Goal: Transaction & Acquisition: Purchase product/service

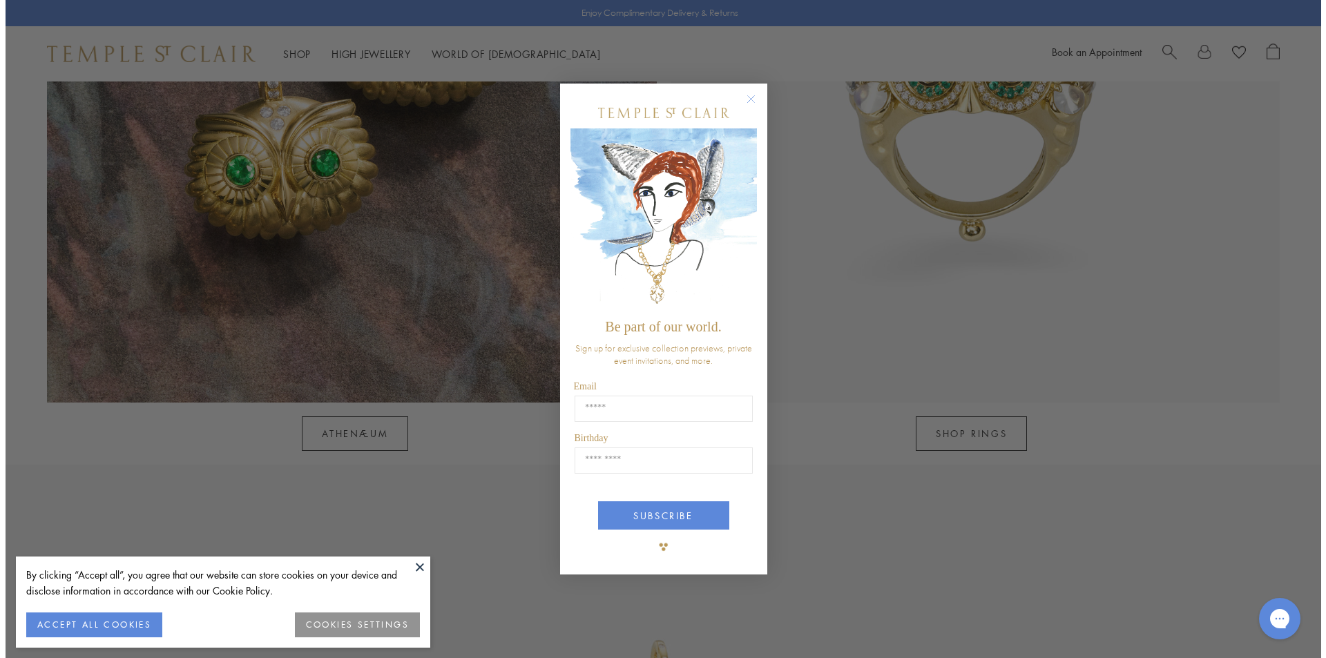
scroll to position [1663, 0]
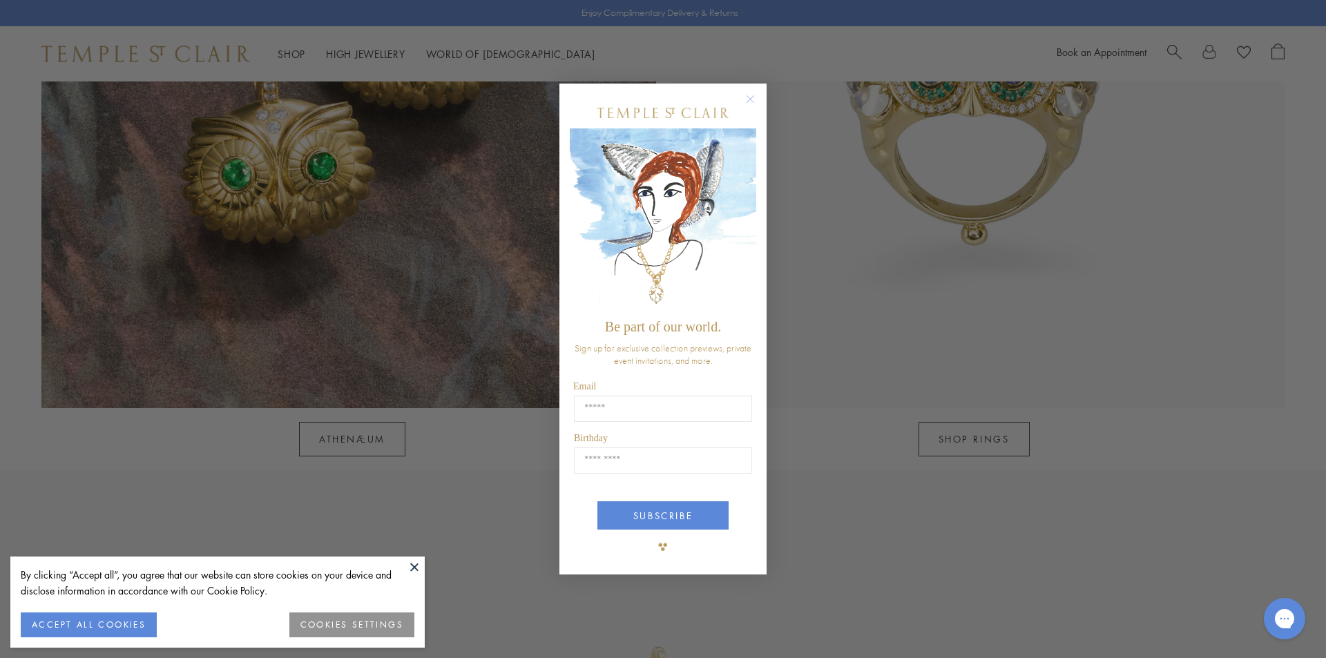
click at [754, 105] on circle "Close dialog" at bounding box center [751, 99] width 17 height 17
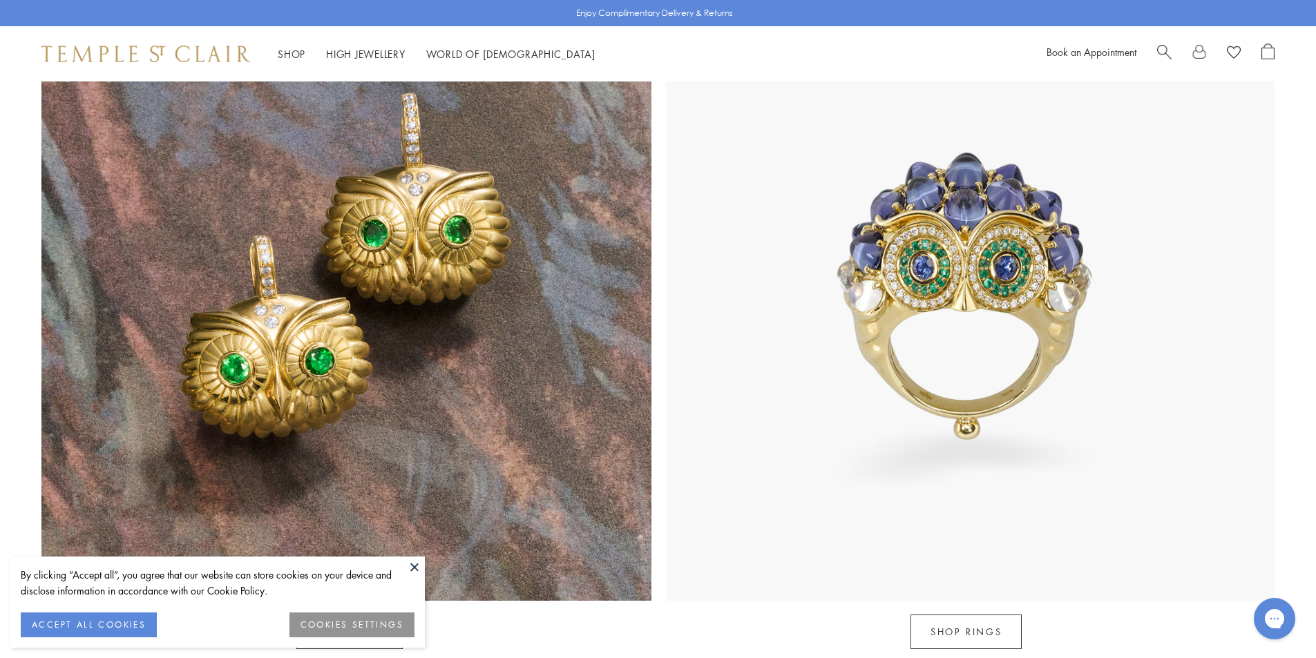
scroll to position [1658, 0]
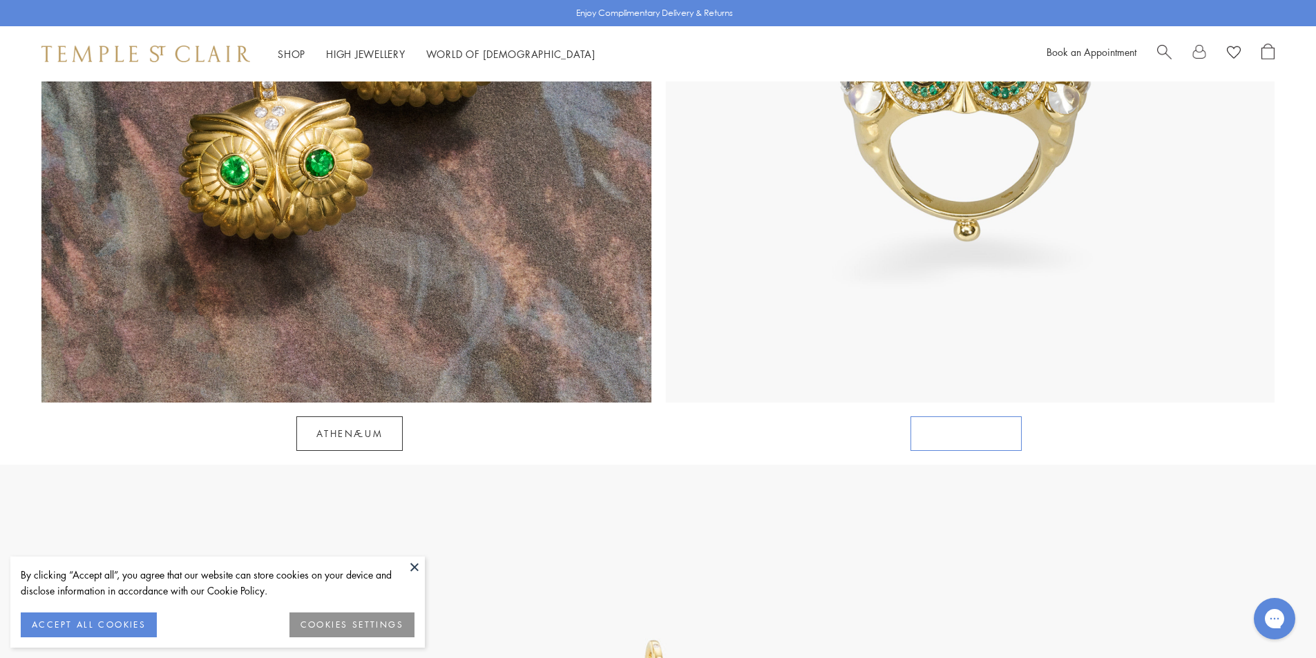
click at [965, 417] on link "SHOP RINGS" at bounding box center [966, 434] width 111 height 35
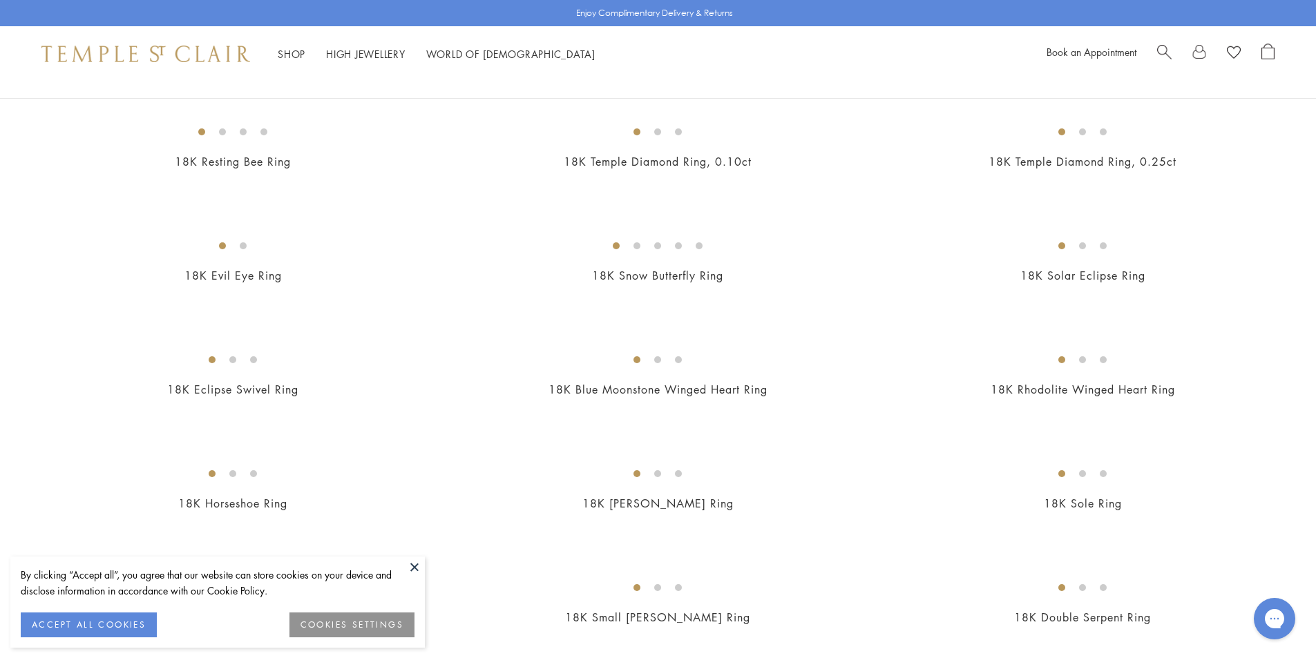
scroll to position [691, 0]
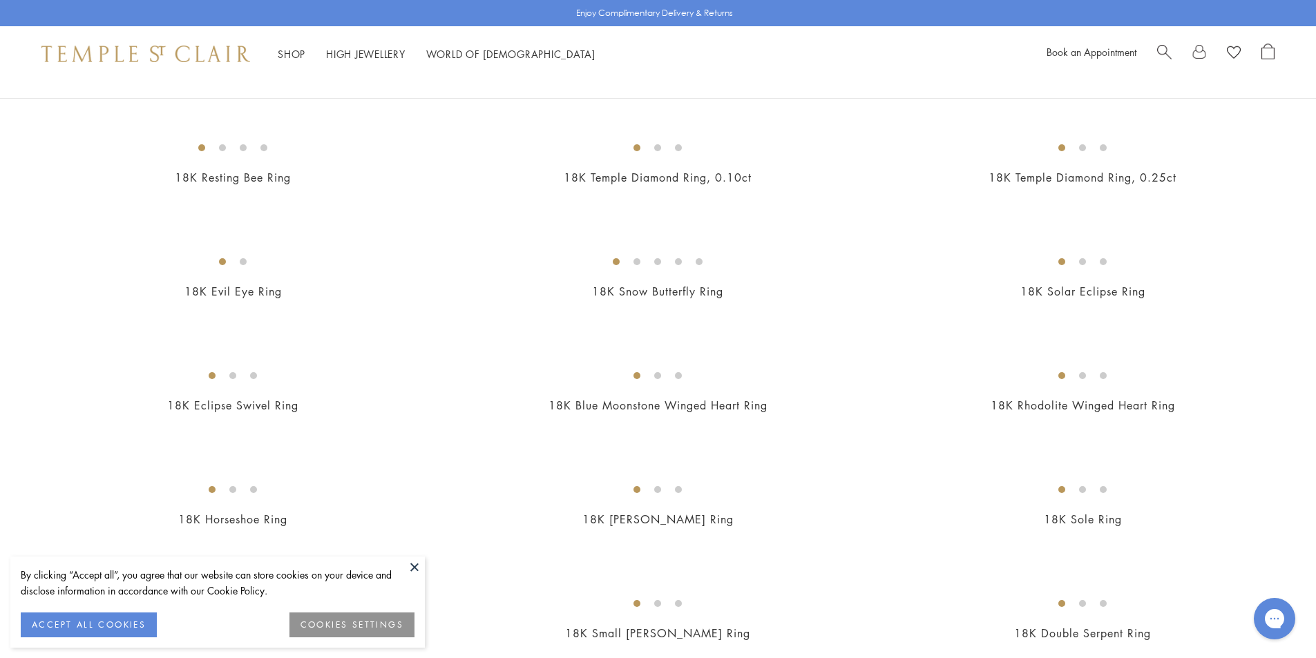
click at [0, 0] on img at bounding box center [0, 0] width 0 height 0
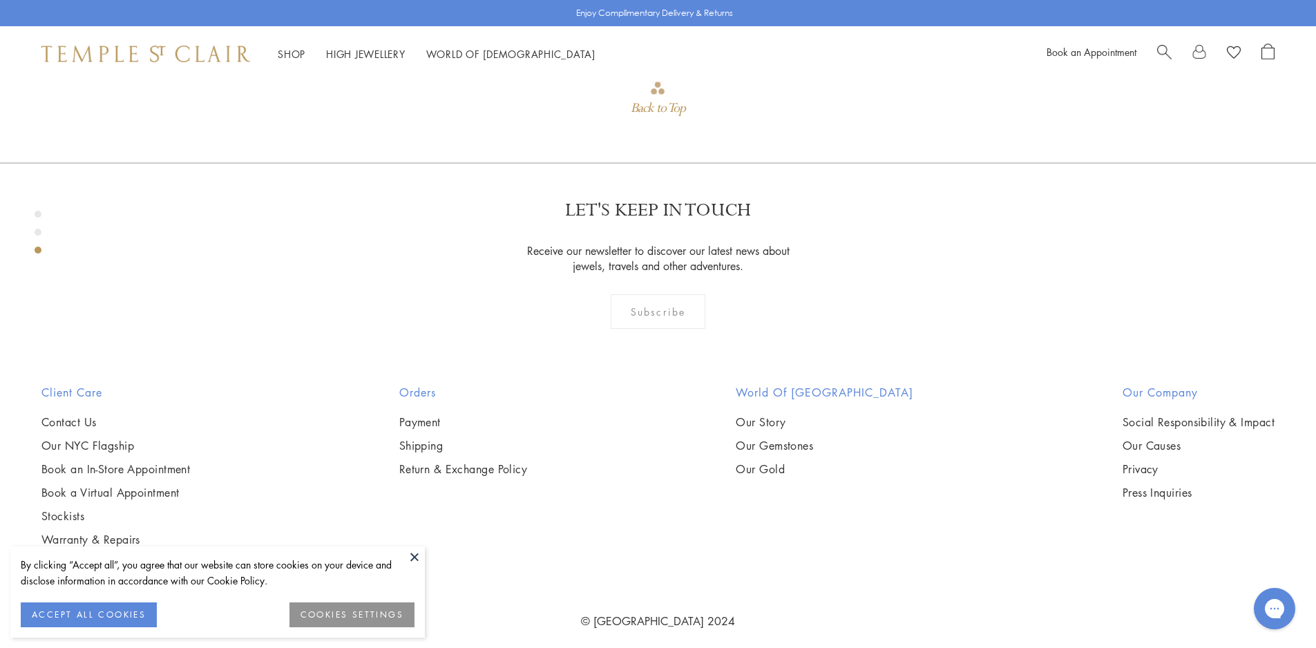
scroll to position [1601, 0]
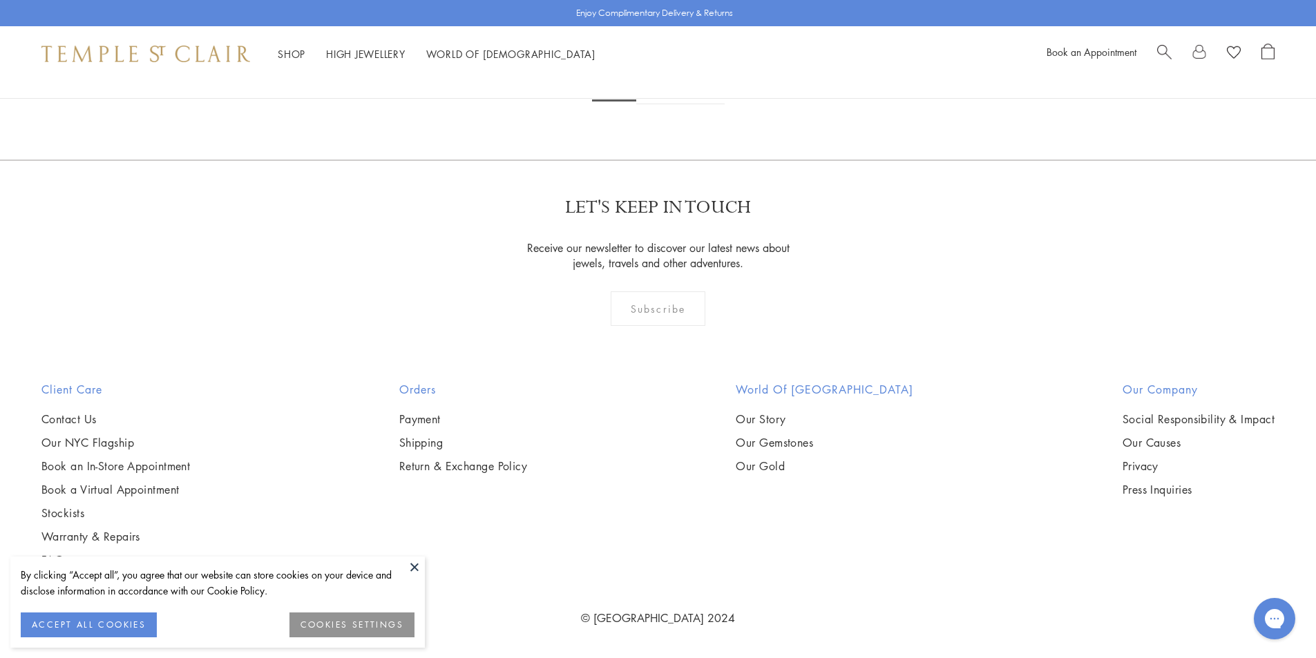
scroll to position [6011, 0]
